Goal: Transaction & Acquisition: Download file/media

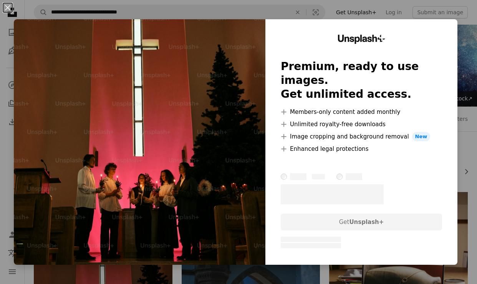
scroll to position [123, 0]
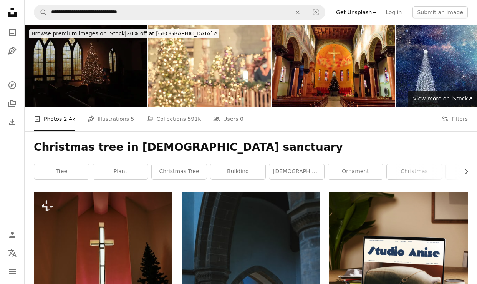
click at [92, 68] on img at bounding box center [86, 66] width 123 height 82
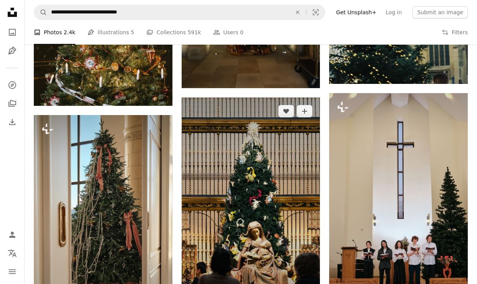
scroll to position [587, 0]
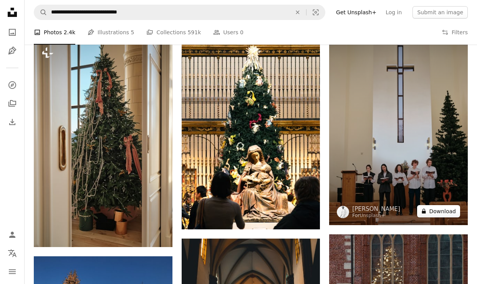
click at [440, 215] on button "A lock Download" at bounding box center [438, 211] width 43 height 12
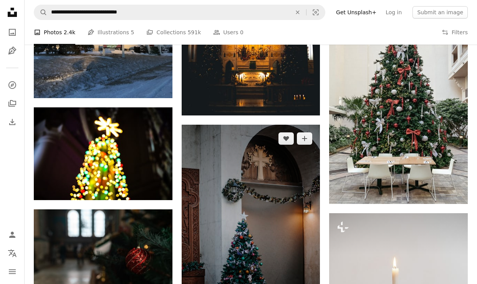
scroll to position [996, 0]
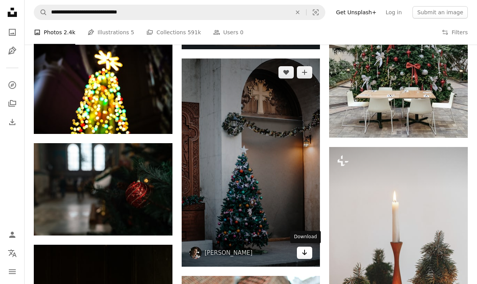
click at [306, 250] on icon "Arrow pointing down" at bounding box center [305, 251] width 6 height 9
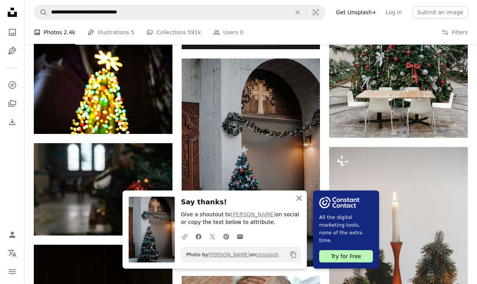
click at [300, 198] on icon "button" at bounding box center [299, 197] width 5 height 5
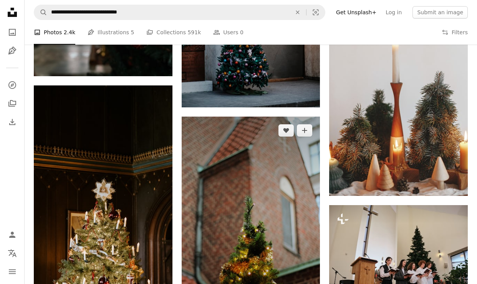
scroll to position [1208, 0]
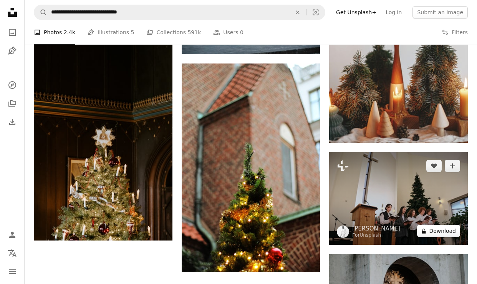
click at [439, 234] on button "A lock Download" at bounding box center [438, 230] width 43 height 12
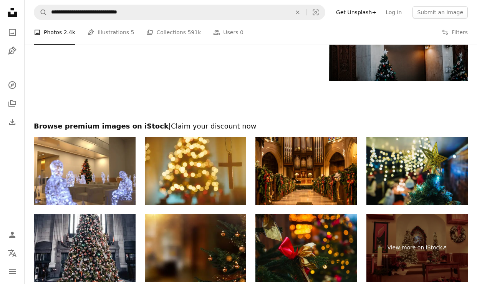
scroll to position [1555, 0]
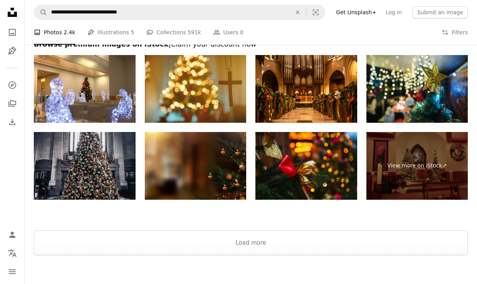
click at [83, 167] on img at bounding box center [85, 166] width 102 height 68
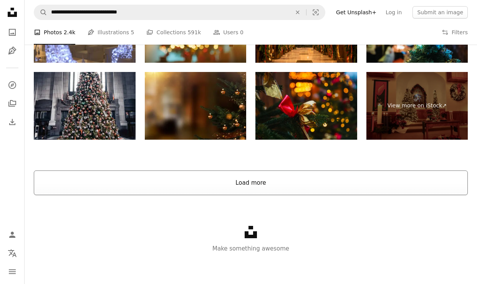
click at [246, 183] on button "Load more" at bounding box center [251, 182] width 434 height 25
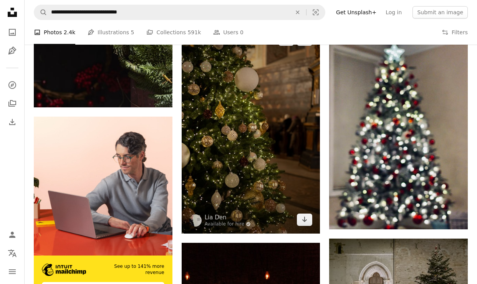
scroll to position [1954, 0]
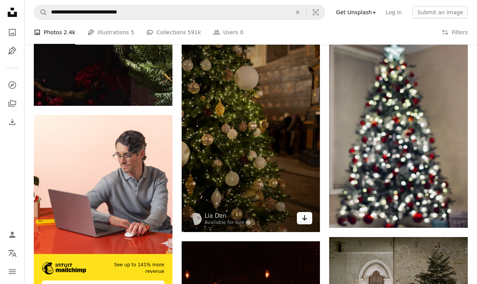
click at [305, 216] on icon "Download" at bounding box center [304, 217] width 5 height 5
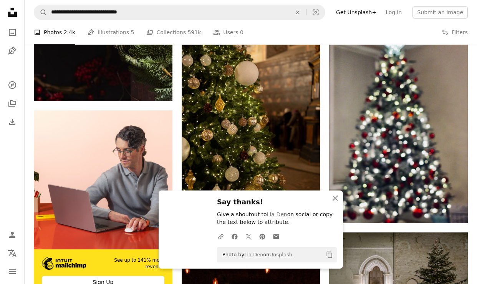
scroll to position [1960, 0]
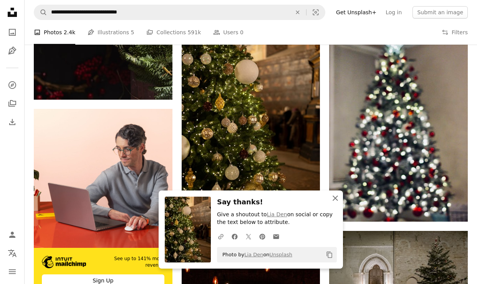
click at [337, 198] on icon "button" at bounding box center [335, 197] width 5 height 5
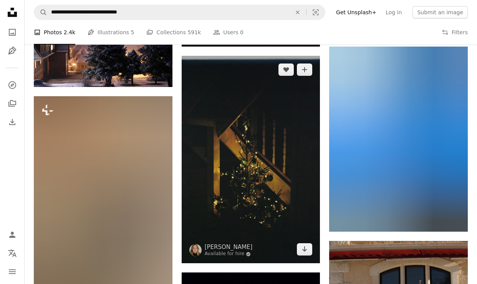
scroll to position [2370, 0]
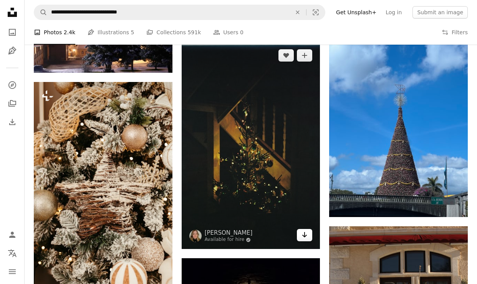
click at [305, 235] on icon "Arrow pointing down" at bounding box center [305, 234] width 6 height 9
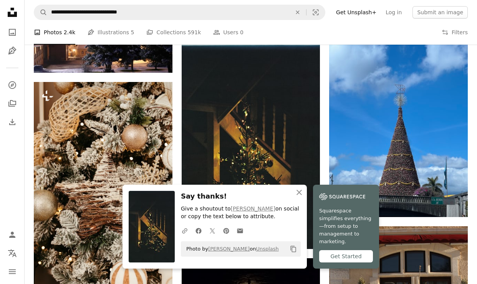
scroll to position [2372, 0]
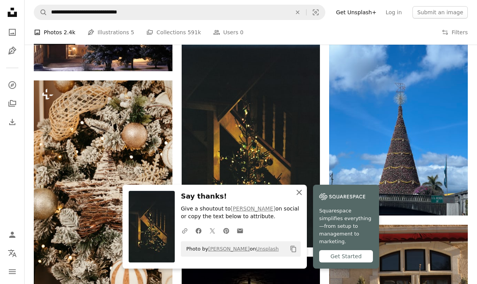
click at [300, 195] on icon "button" at bounding box center [299, 191] width 5 height 5
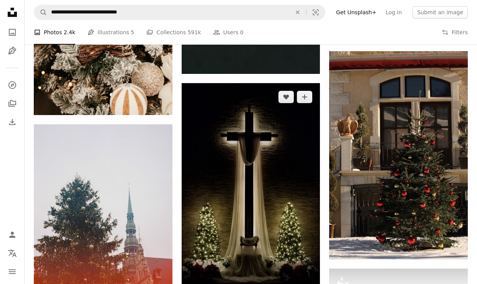
scroll to position [2554, 0]
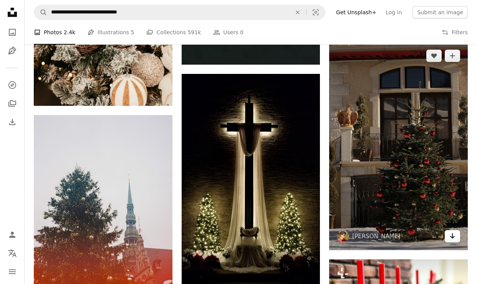
click at [450, 239] on icon "Arrow pointing down" at bounding box center [453, 235] width 6 height 9
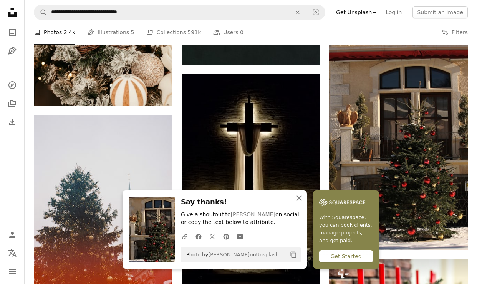
click at [299, 198] on icon "An X shape" at bounding box center [299, 197] width 9 height 9
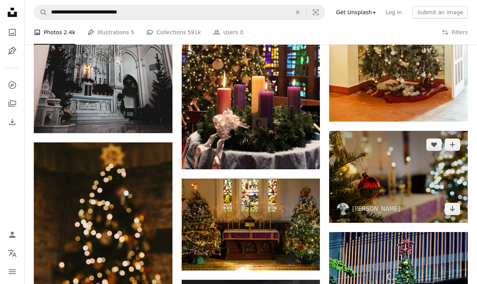
scroll to position [3723, 0]
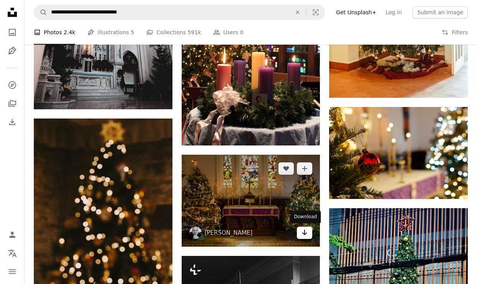
click at [305, 232] on icon "Arrow pointing down" at bounding box center [305, 231] width 6 height 9
